Goal: Transaction & Acquisition: Download file/media

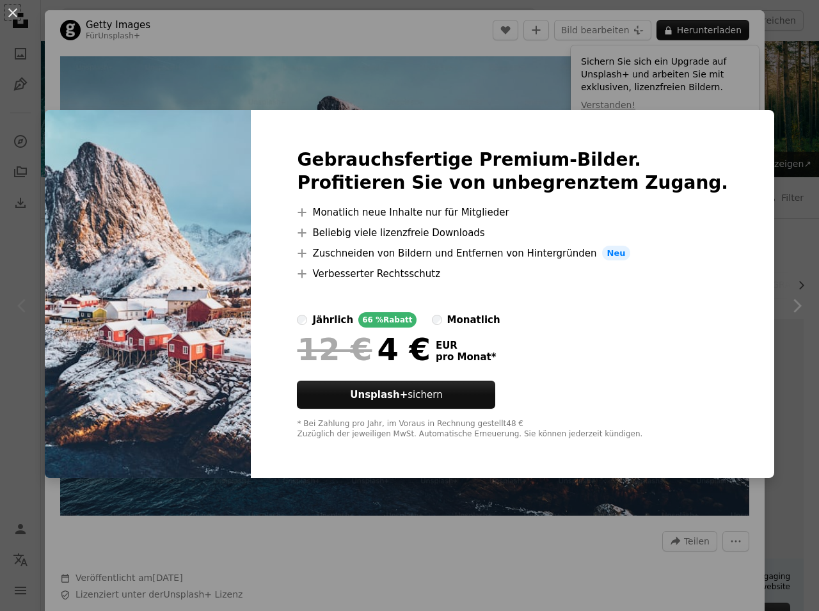
scroll to position [84, 0]
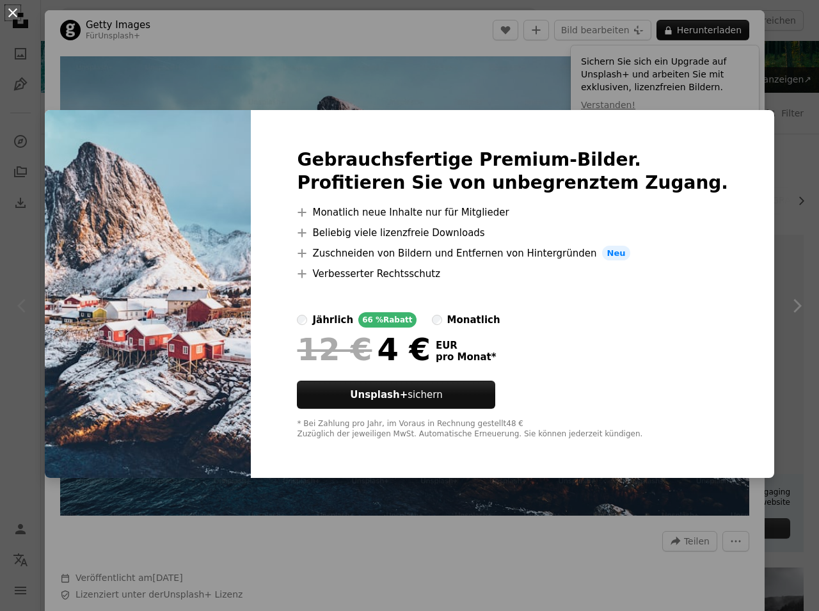
click at [10, 16] on button "An X shape" at bounding box center [12, 12] width 15 height 15
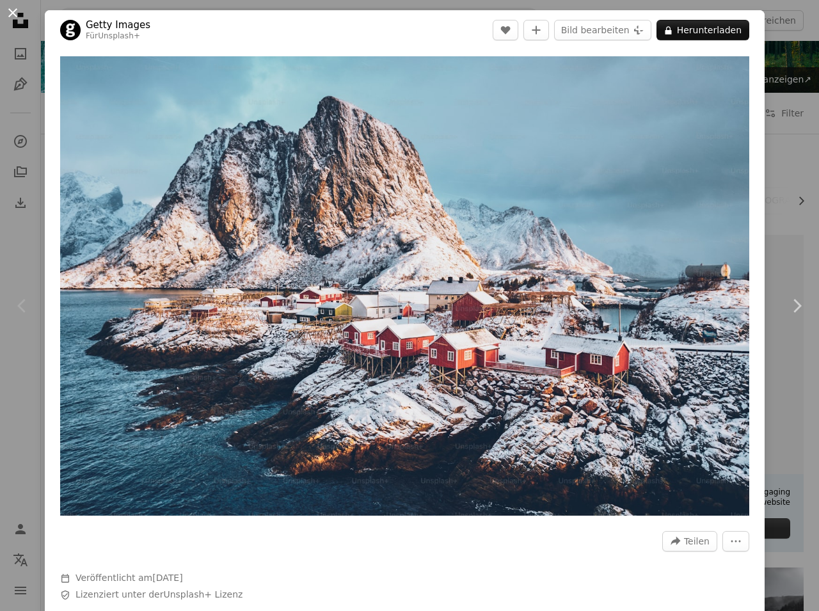
click at [14, 16] on button "An X shape" at bounding box center [12, 12] width 15 height 15
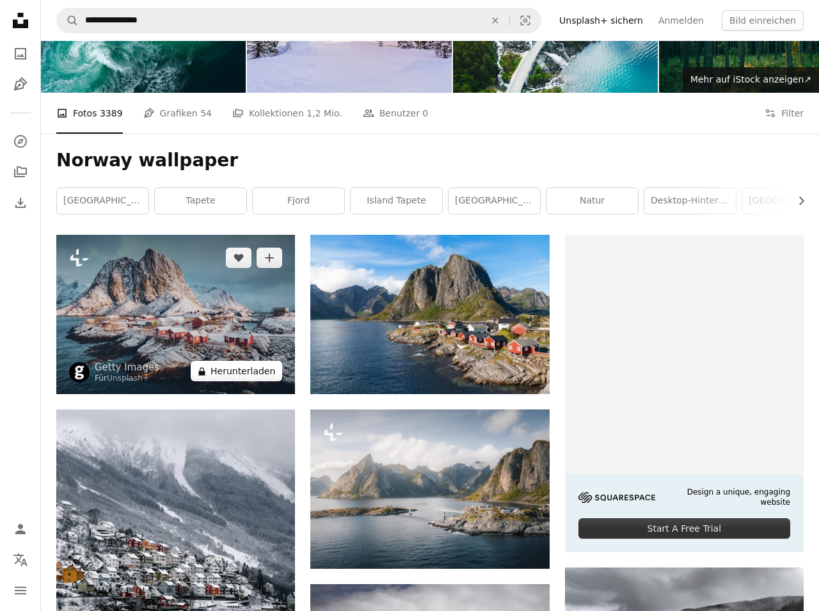
click at [243, 375] on button "A lock Herunterladen" at bounding box center [236, 371] width 91 height 20
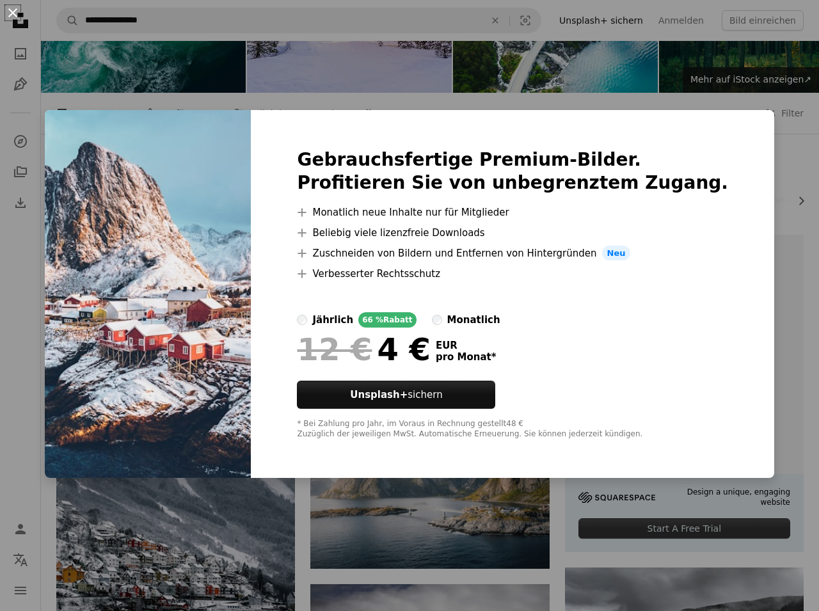
click at [11, 14] on button "An X shape" at bounding box center [12, 12] width 15 height 15
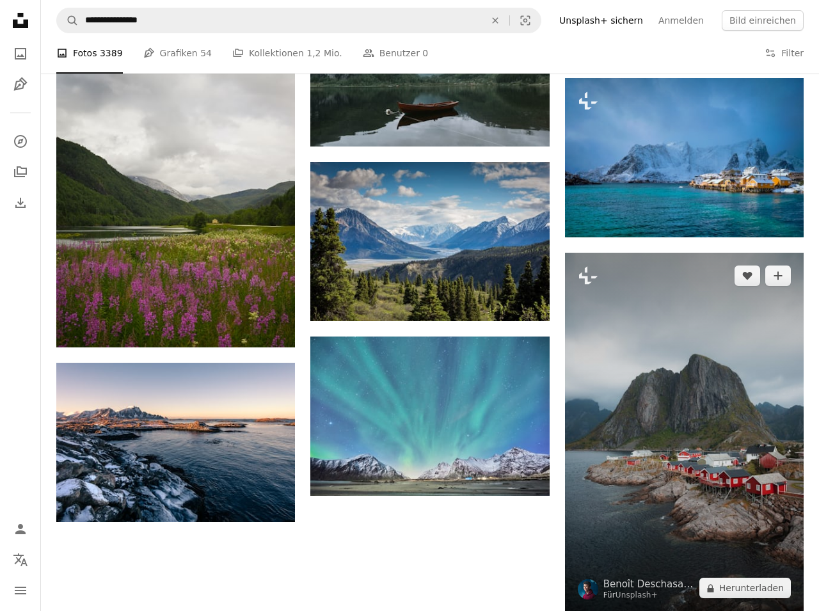
scroll to position [1013, 0]
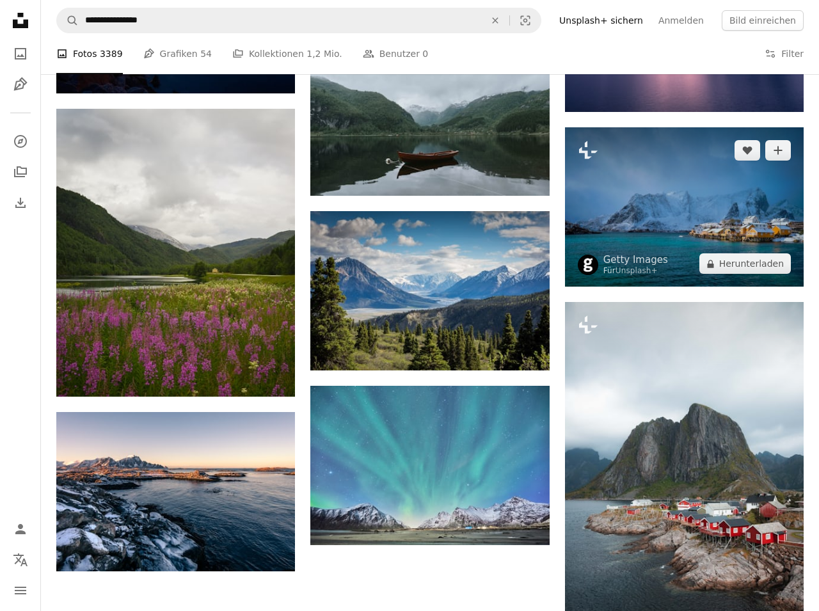
click at [678, 211] on img at bounding box center [684, 206] width 239 height 159
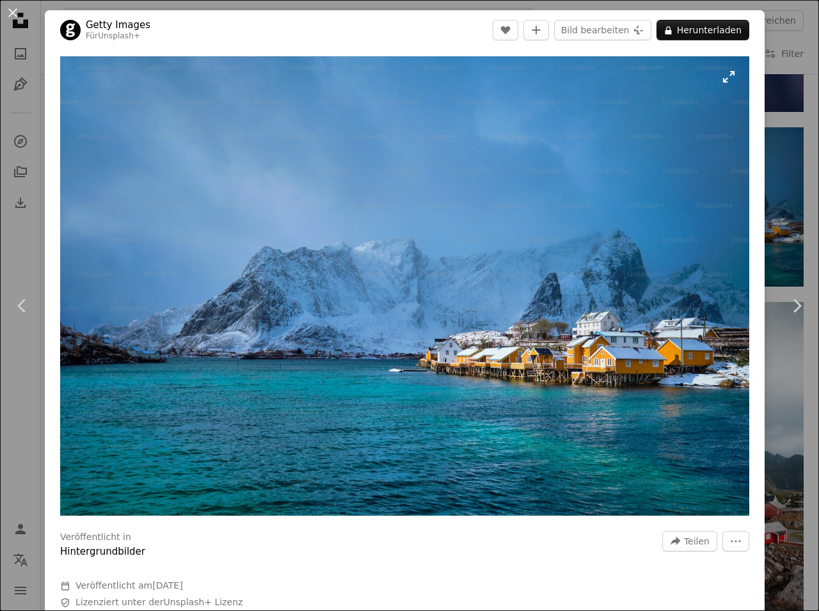
click at [358, 318] on img "Dieses Bild heranzoomen" at bounding box center [404, 285] width 689 height 459
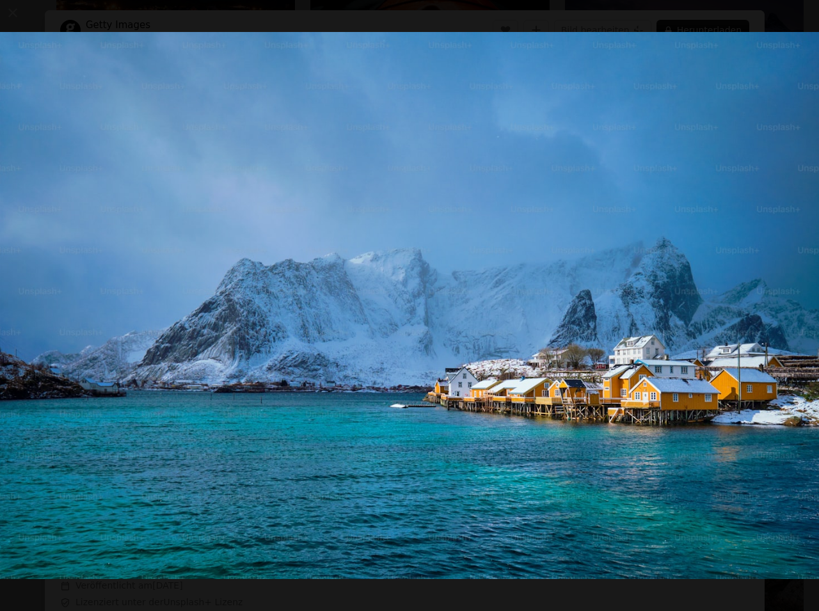
click at [358, 318] on img "Dieses Bild herauszoomen" at bounding box center [409, 305] width 820 height 547
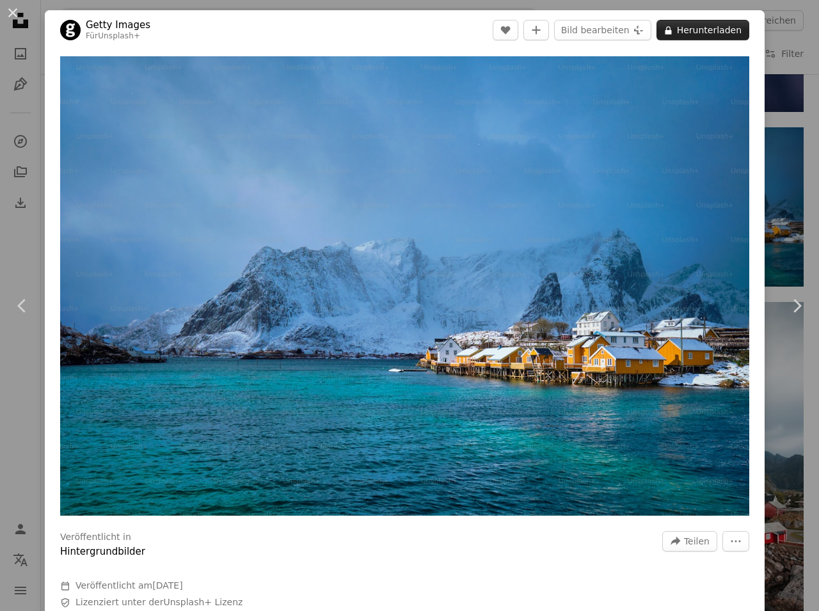
click at [712, 33] on button "A lock Herunterladen" at bounding box center [702, 30] width 93 height 20
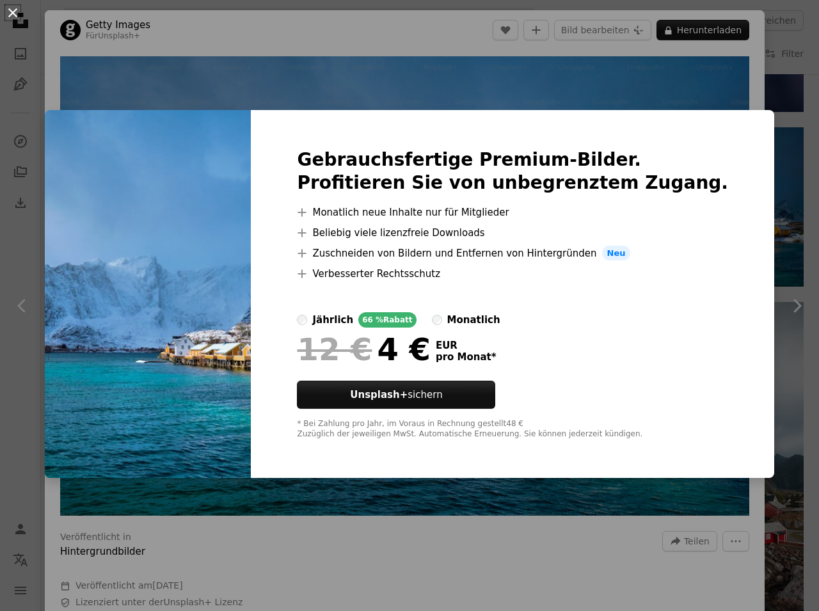
click at [10, 8] on button "An X shape" at bounding box center [12, 12] width 15 height 15
